Goal: Answer question/provide support

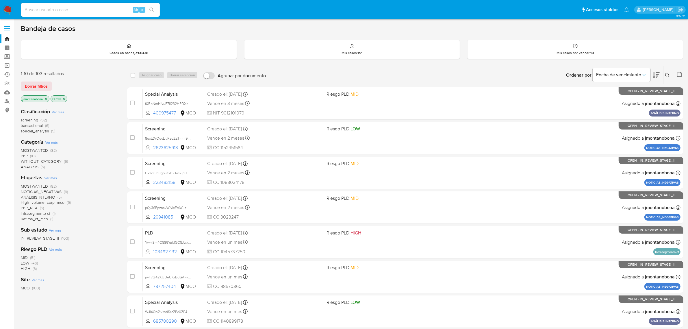
click at [100, 9] on input at bounding box center [90, 10] width 139 height 8
paste input "UrGAA1DrK5cpsxkbezr7nJie"
type input "UrGAA1DrK5cpsxkbezr7nJie"
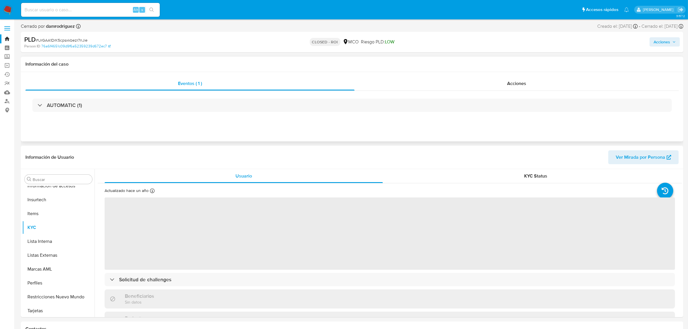
scroll to position [243, 0]
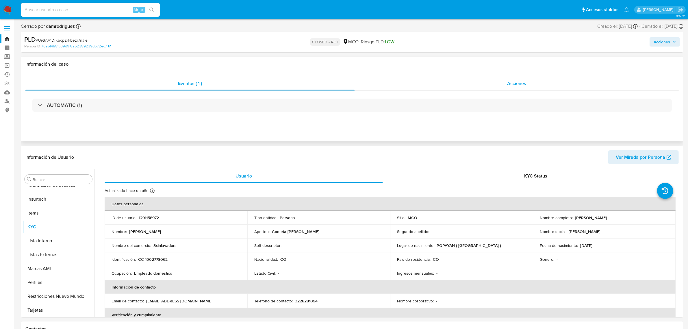
select select "10"
click at [521, 85] on span "Acciones" at bounding box center [516, 83] width 19 height 7
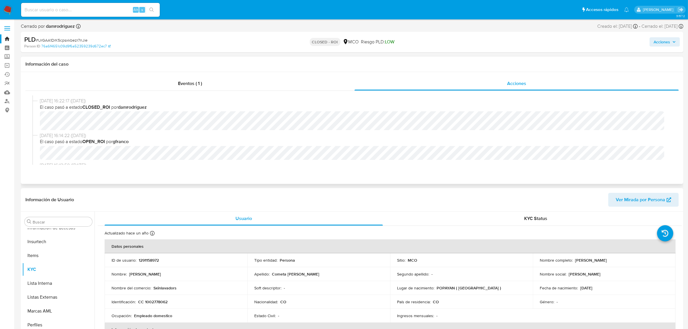
scroll to position [0, 0]
